Goal: Information Seeking & Learning: Find specific fact

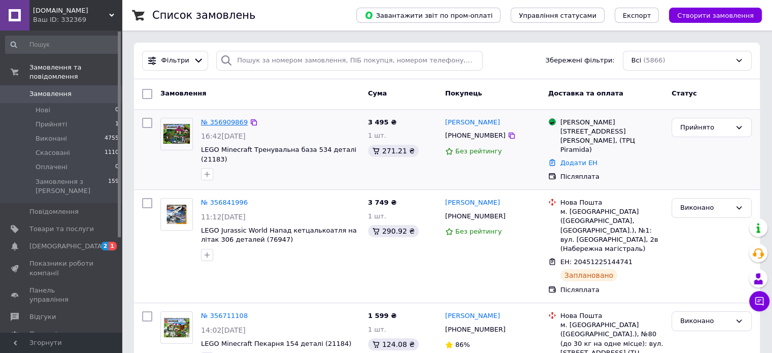
click at [215, 120] on link "№ 356909869" at bounding box center [224, 122] width 47 height 8
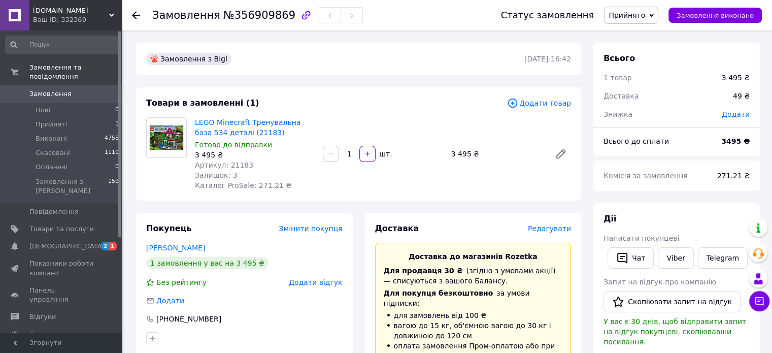
click at [238, 162] on span "Артикул: 21183" at bounding box center [224, 165] width 58 height 8
copy span "21183"
click at [157, 249] on link "[PERSON_NAME]" at bounding box center [175, 248] width 59 height 8
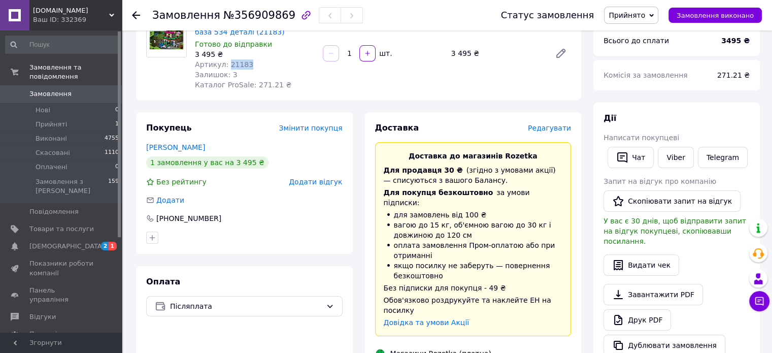
scroll to position [102, 0]
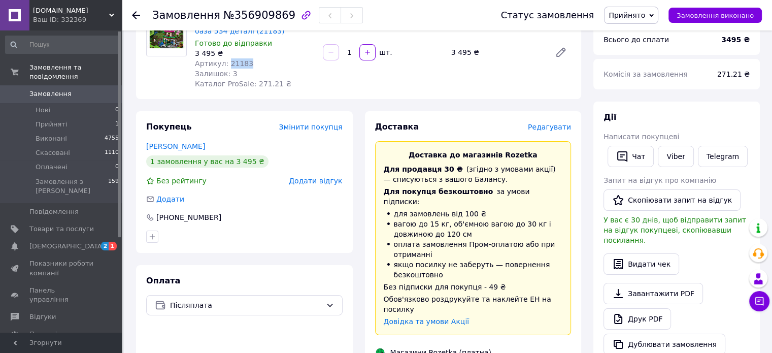
click at [230, 63] on span "Артикул: 21183" at bounding box center [224, 63] width 58 height 8
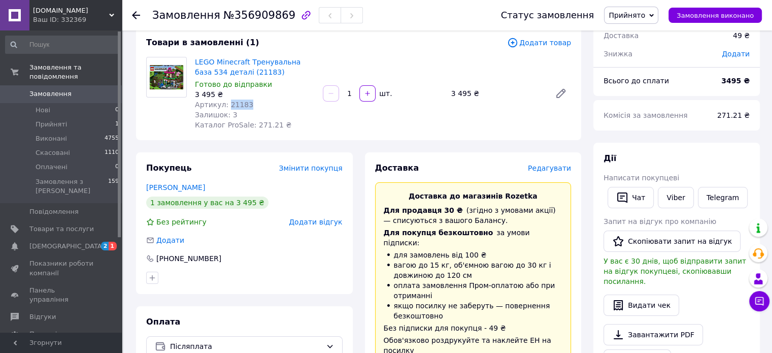
scroll to position [0, 0]
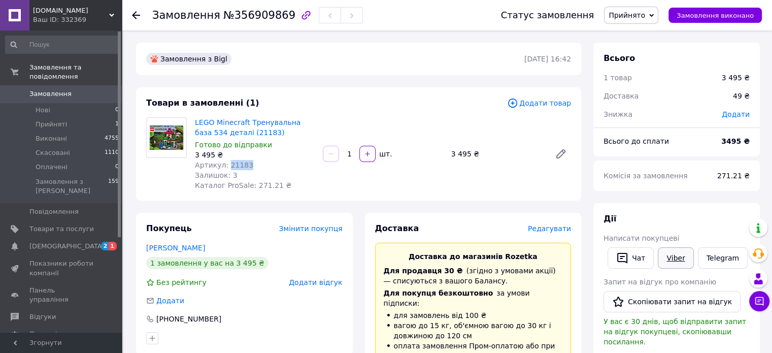
click at [679, 257] on link "Viber" at bounding box center [676, 257] width 36 height 21
click at [684, 264] on link "Viber" at bounding box center [676, 257] width 36 height 21
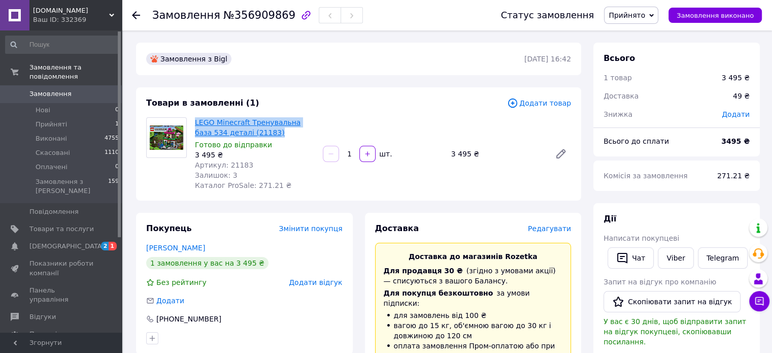
drag, startPoint x: 264, startPoint y: 134, endPoint x: 195, endPoint y: 125, distance: 69.6
click at [195, 125] on span "LEGO Minecraft Тренувальна база 534 деталі (21183)" at bounding box center [255, 127] width 120 height 20
copy link "LEGO Minecraft Тренувальна база 534 деталі (21183)"
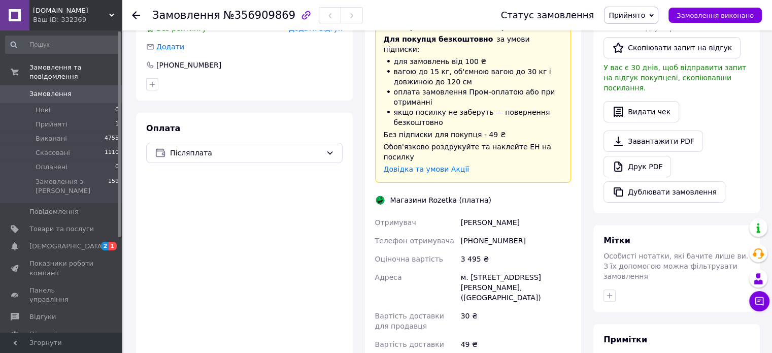
scroll to position [203, 0]
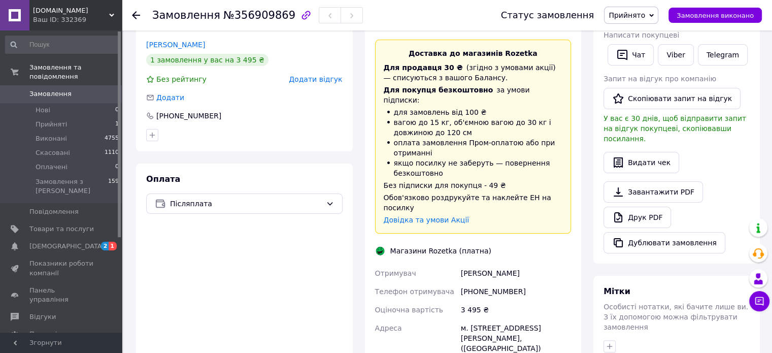
click at [309, 349] on div "Оплата Післяплата" at bounding box center [244, 343] width 217 height 359
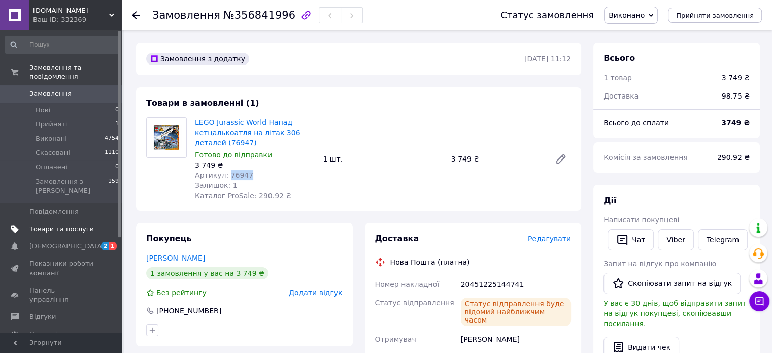
click at [63, 224] on span "Товари та послуги" at bounding box center [61, 228] width 64 height 9
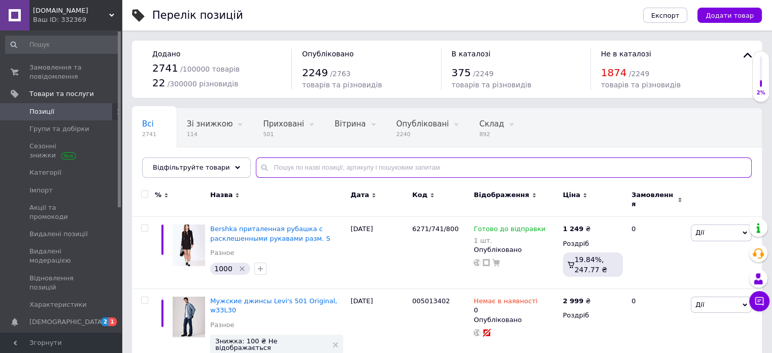
click at [397, 169] on input "text" at bounding box center [504, 167] width 496 height 20
paste input "21183"
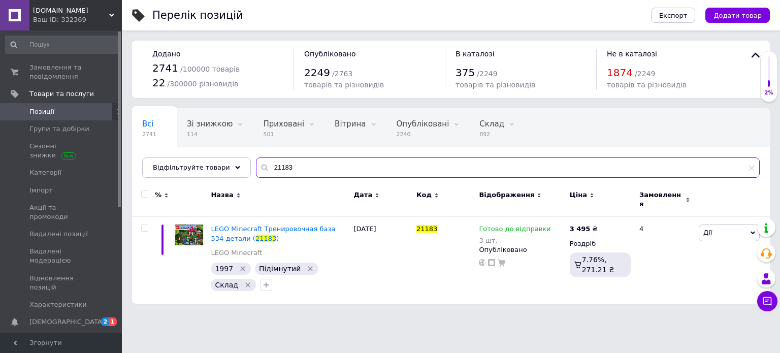
type input "21183"
